Goal: Transaction & Acquisition: Subscribe to service/newsletter

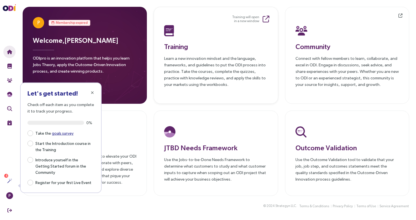
click at [191, 60] on p "Learn a new innovation mindset and the language, frameworks, and guidelines to …" at bounding box center [215, 71] width 103 height 33
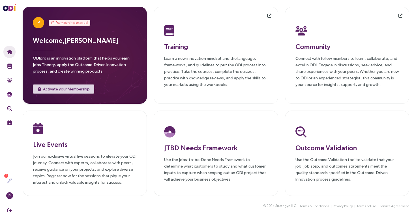
click at [78, 20] on span "Membership expired" at bounding box center [72, 23] width 32 height 6
click at [63, 91] on span "Activate your Membership" at bounding box center [66, 89] width 47 height 6
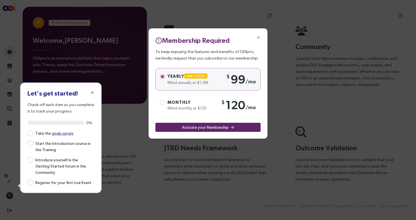
click at [179, 105] on div "Monthly" at bounding box center [193, 102] width 51 height 6
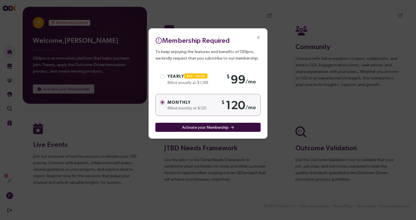
click at [195, 127] on span "Activate your Membership" at bounding box center [205, 127] width 47 height 6
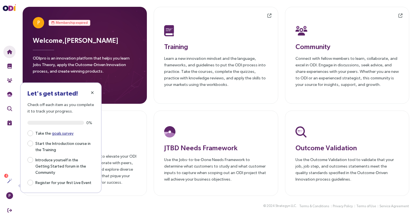
click at [94, 92] on span "button" at bounding box center [92, 92] width 5 height 5
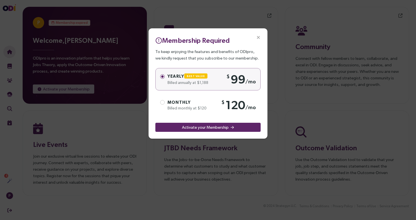
click at [260, 37] on icon "Close" at bounding box center [258, 37] width 5 height 5
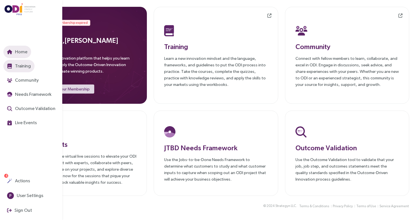
click at [29, 61] on button "Training" at bounding box center [18, 66] width 31 height 12
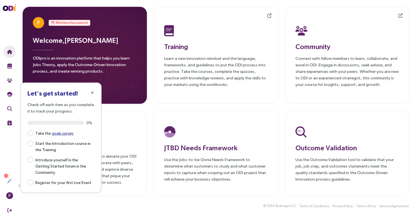
click at [113, 45] on div "Welcome, [PERSON_NAME] ODIpro is an innovation platform that helps you learn Jo…" at bounding box center [85, 56] width 104 height 42
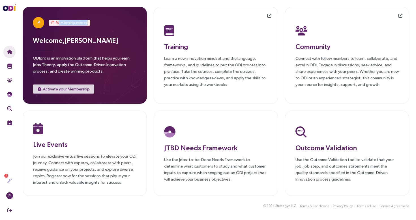
drag, startPoint x: 53, startPoint y: 20, endPoint x: 139, endPoint y: 20, distance: 85.6
click at [139, 20] on div "P Membership expired Welcome, [PERSON_NAME] ODIpro is an innovation platform th…" at bounding box center [85, 55] width 124 height 97
click at [96, 30] on div "P Membership expired Welcome, Philipp Pattera ODIpro is an innovation platform …" at bounding box center [85, 55] width 104 height 76
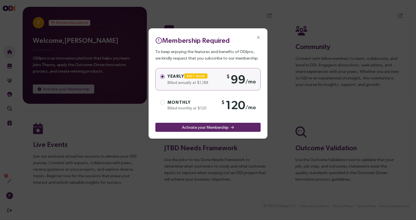
click at [235, 98] on div "$ 120 /mo" at bounding box center [239, 104] width 35 height 15
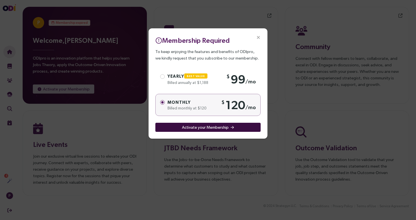
click at [203, 126] on span "Activate your Membership" at bounding box center [205, 127] width 47 height 6
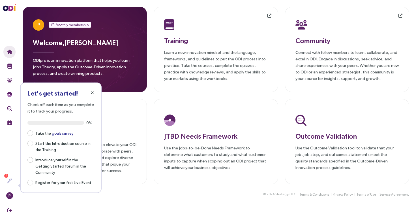
click at [92, 92] on icon "button" at bounding box center [92, 93] width 3 height 4
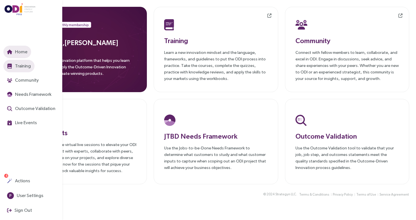
click at [21, 66] on span "Training" at bounding box center [22, 65] width 17 height 7
